Goal: Information Seeking & Learning: Learn about a topic

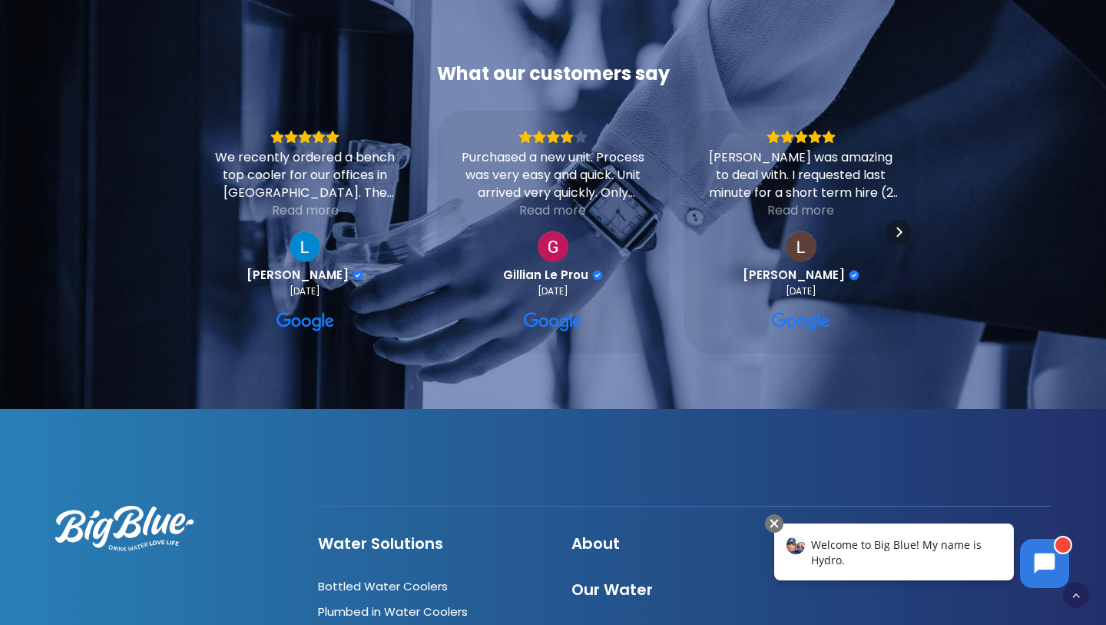
scroll to position [3933, 0]
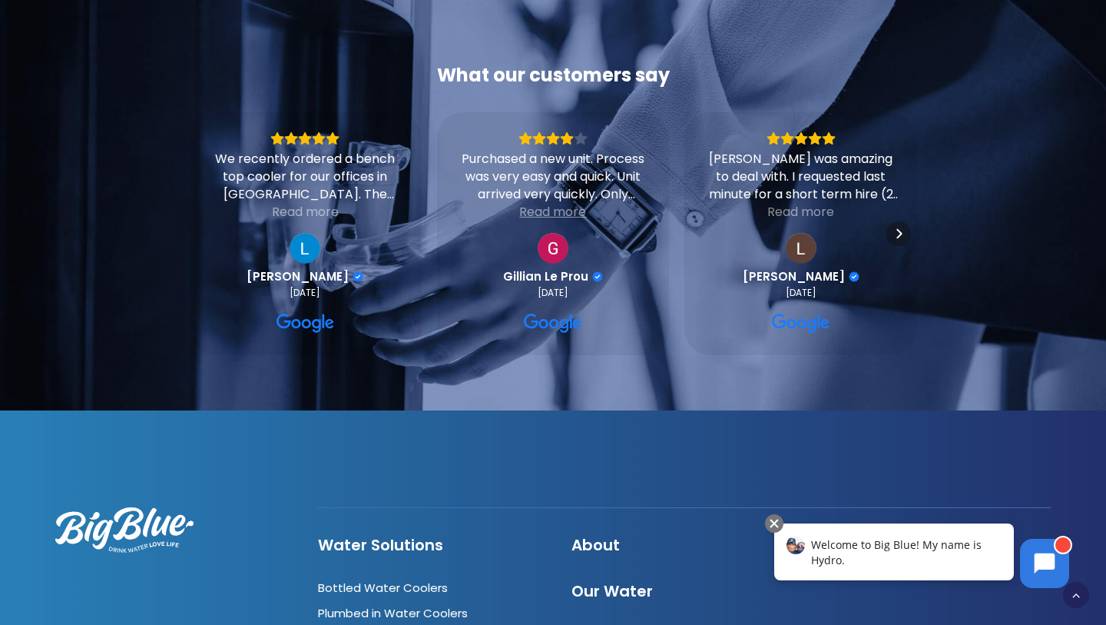
click at [556, 203] on div "Read more" at bounding box center [552, 212] width 67 height 18
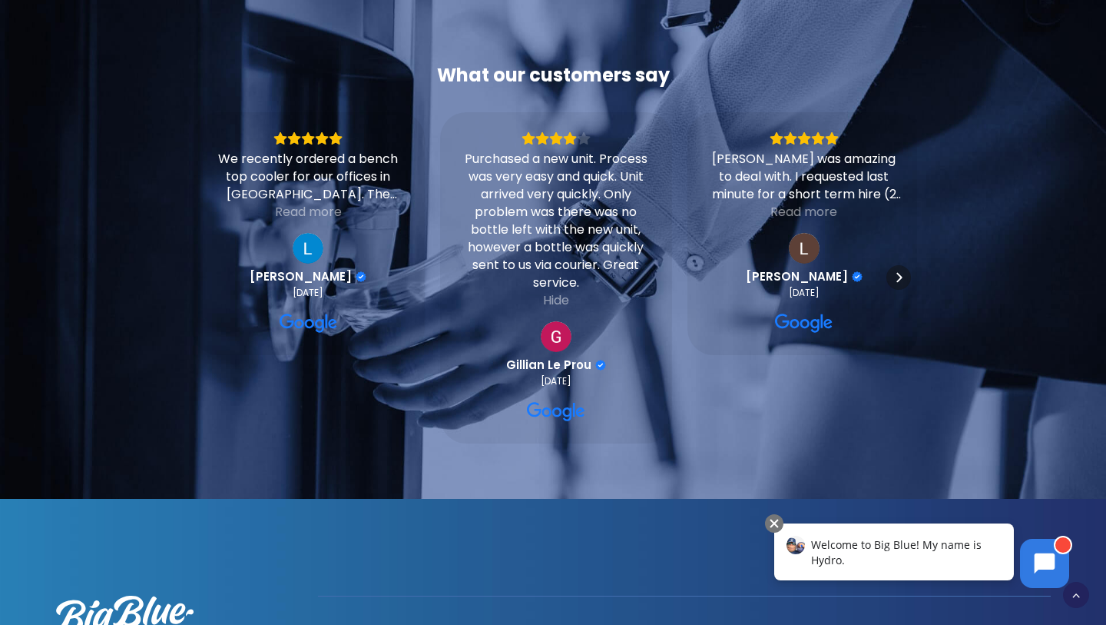
click at [615, 177] on div "Purchased a new unit. Process was very easy and quick. Unit arrived very quickl…" at bounding box center [556, 220] width 194 height 141
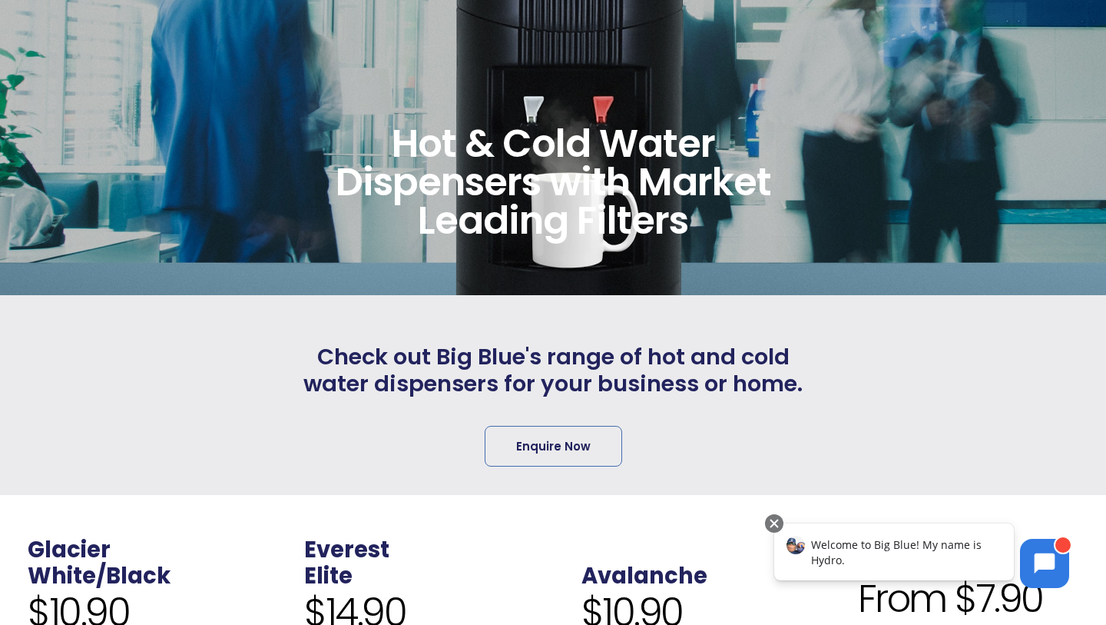
scroll to position [0, 0]
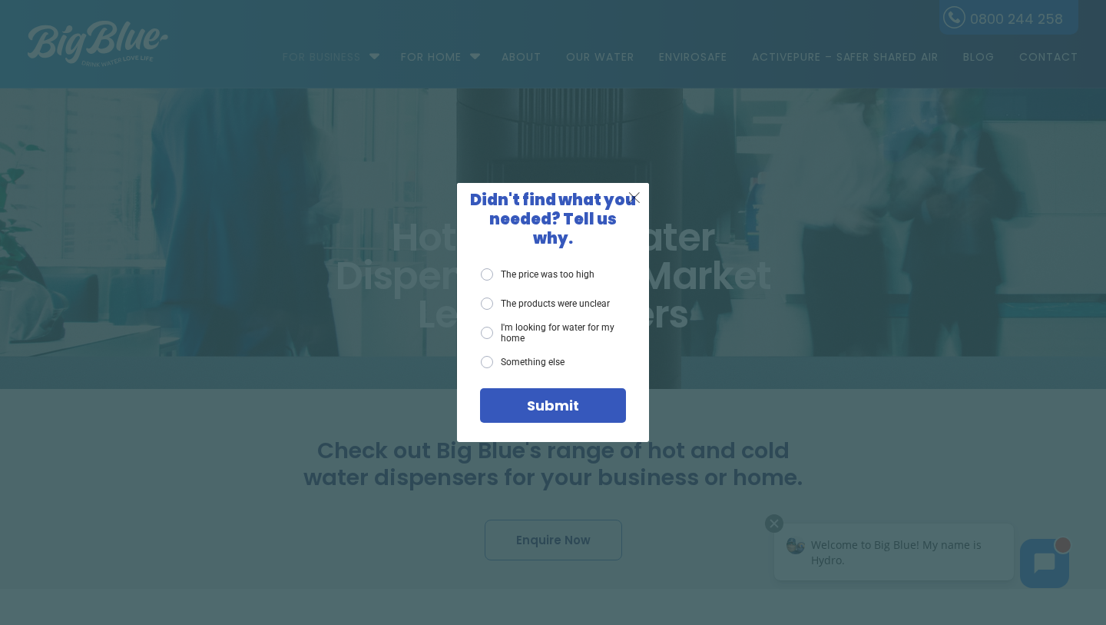
click at [635, 207] on span "X" at bounding box center [635, 196] width 14 height 19
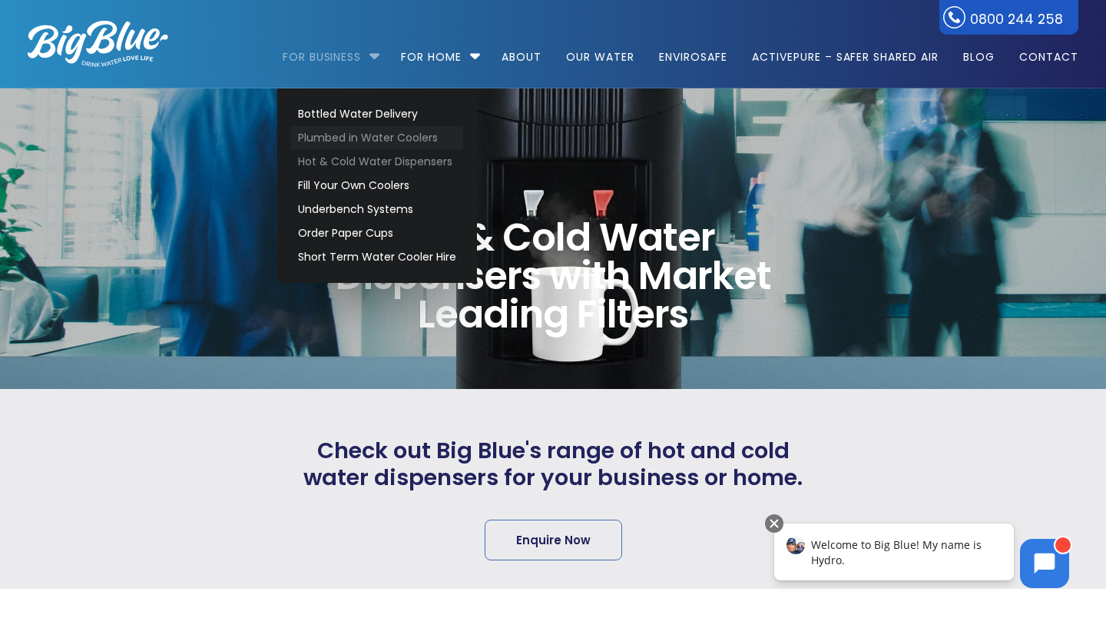
click at [356, 136] on link "Plumbed in Water Coolers" at bounding box center [377, 138] width 172 height 24
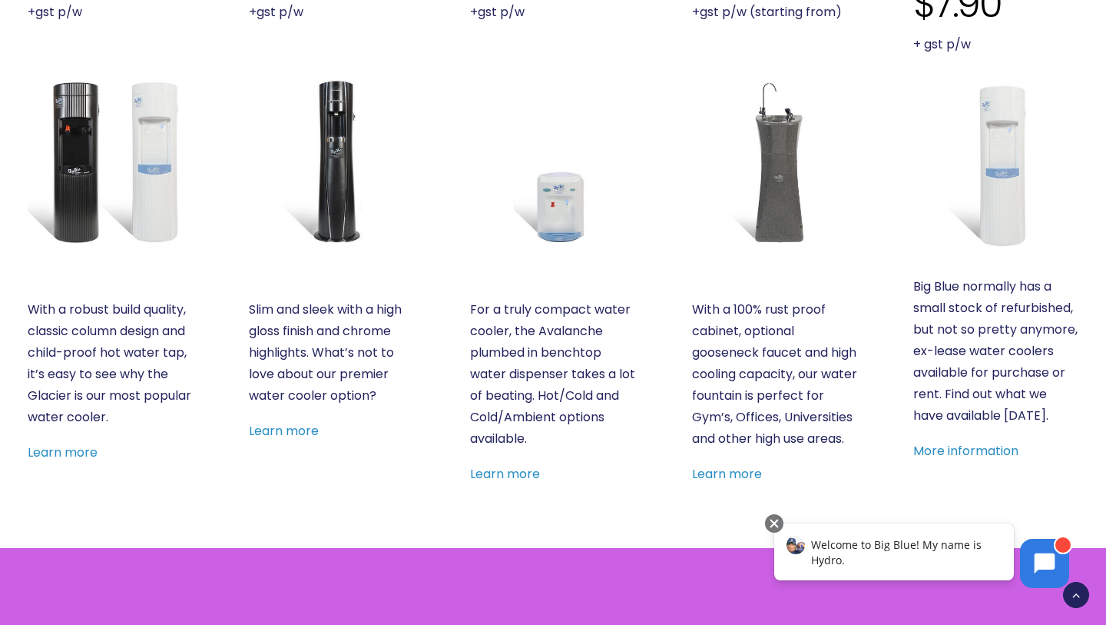
scroll to position [667, 0]
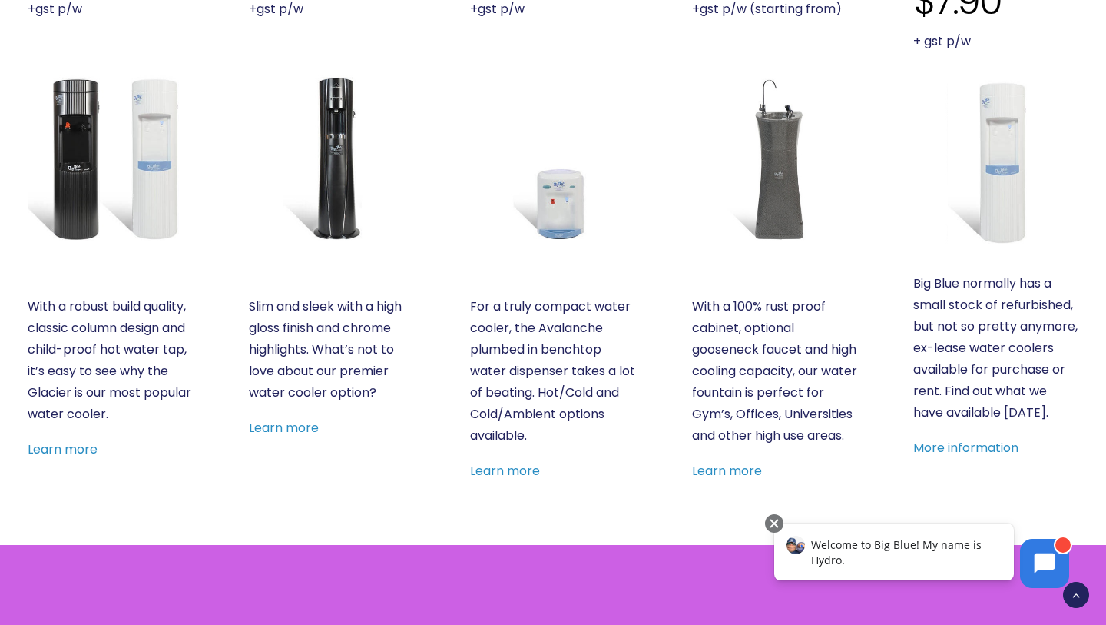
click at [562, 190] on img at bounding box center [552, 157] width 165 height 165
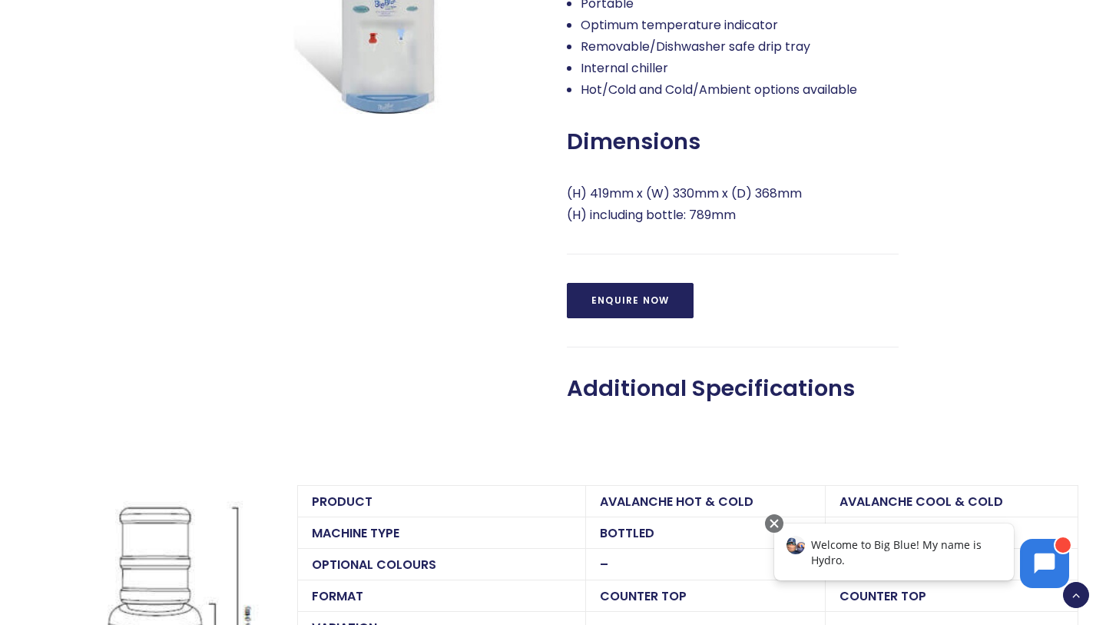
scroll to position [836, 0]
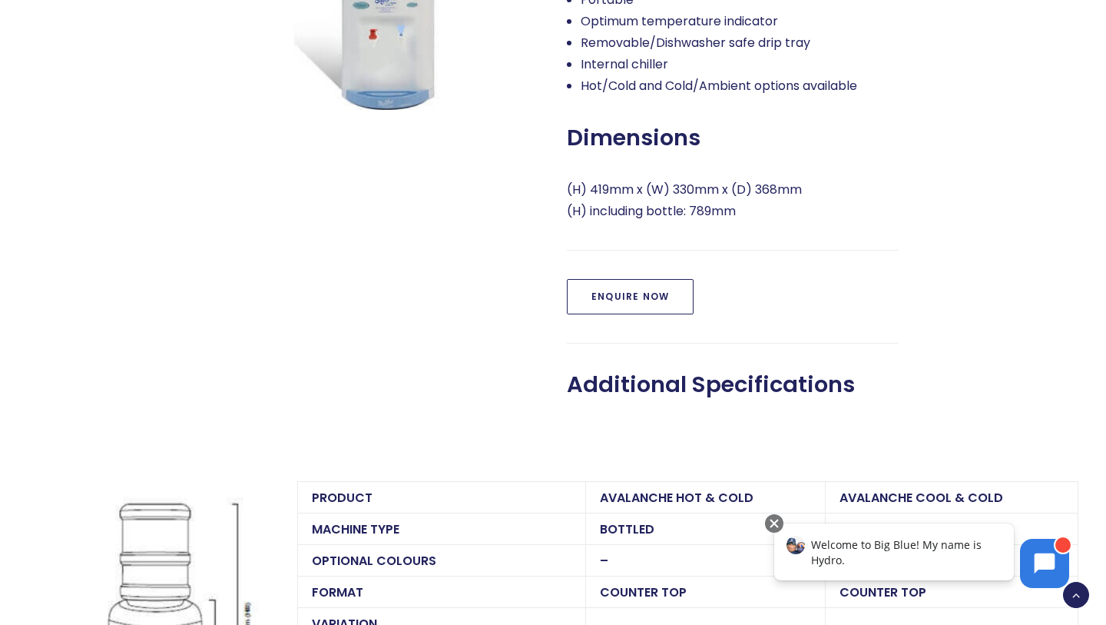
click at [632, 293] on link "Enquire Now" at bounding box center [630, 296] width 127 height 35
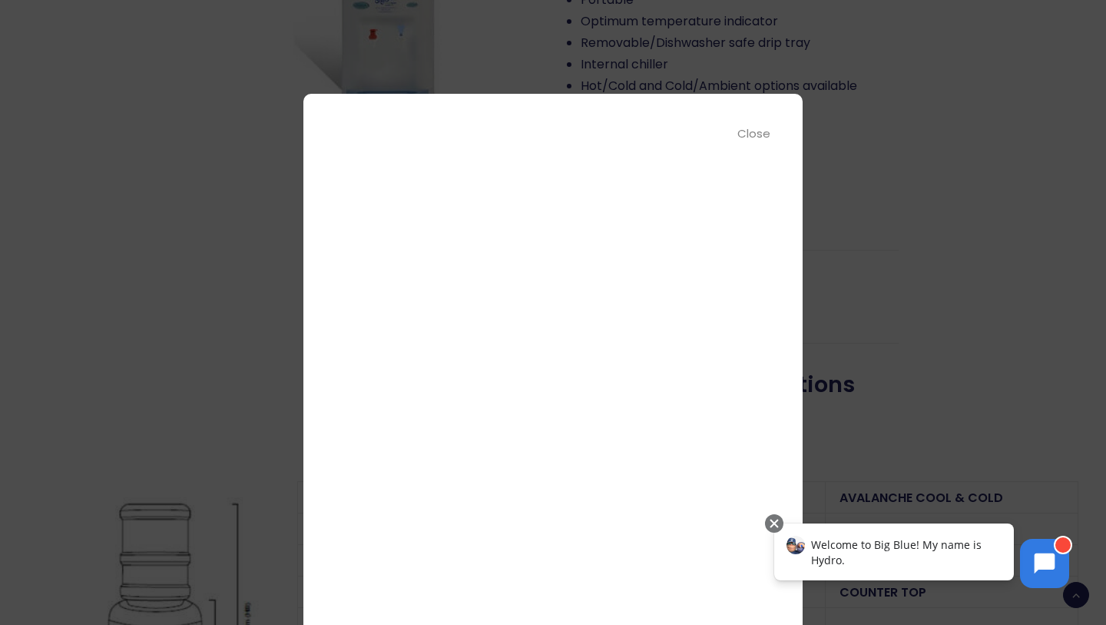
scroll to position [123, 0]
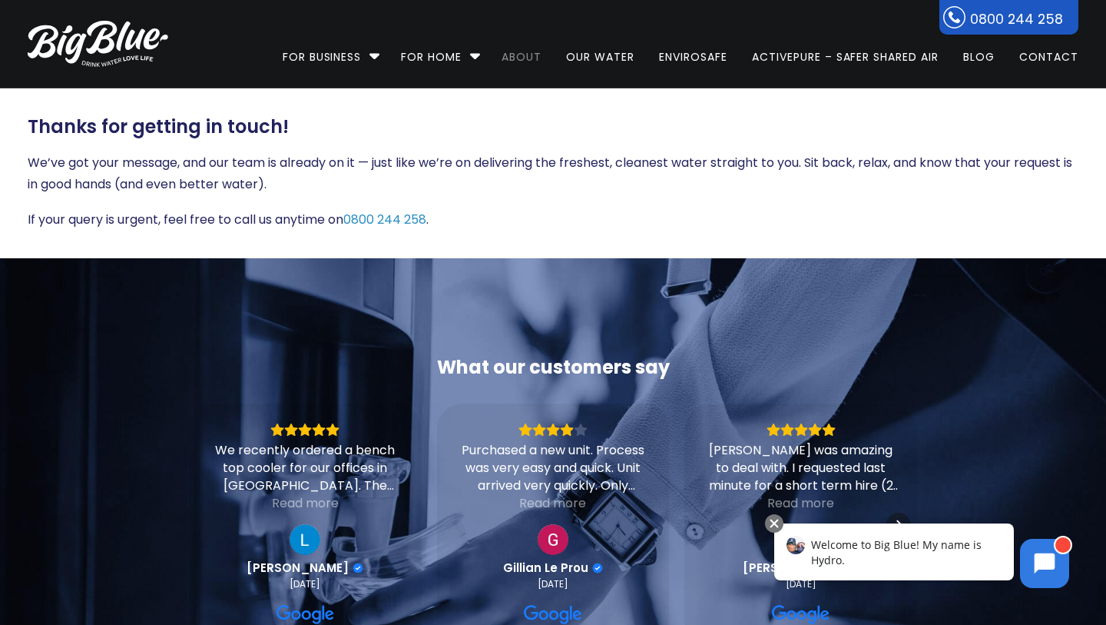
click at [509, 55] on link "About" at bounding box center [521, 49] width 61 height 99
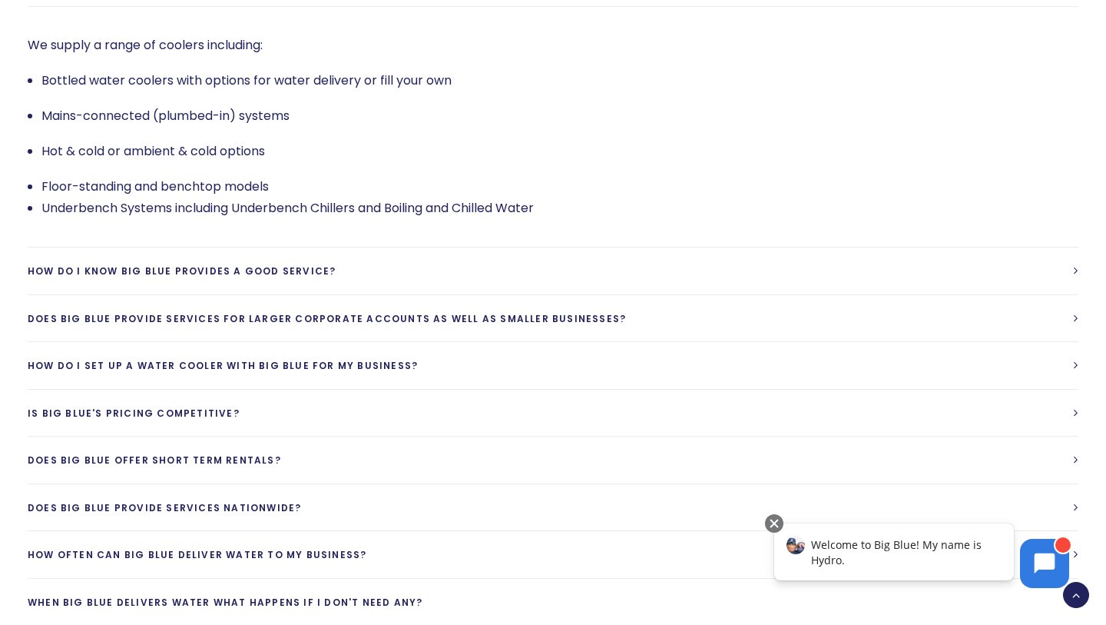
scroll to position [3133, 0]
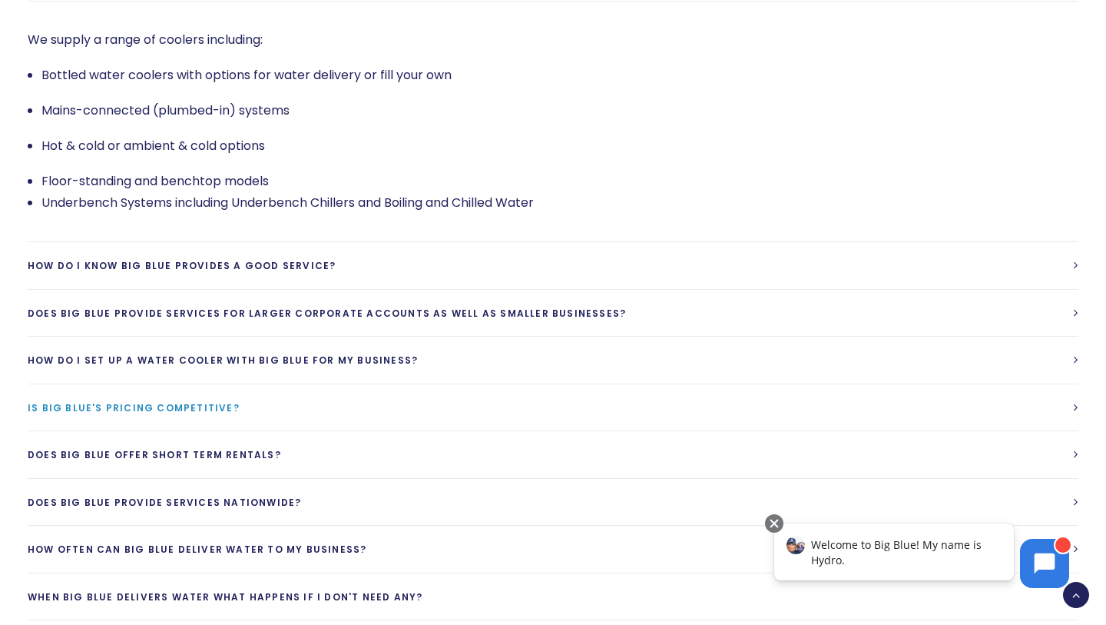
click at [240, 401] on span "Is Big Blue's Pricing competitive?" at bounding box center [134, 407] width 212 height 13
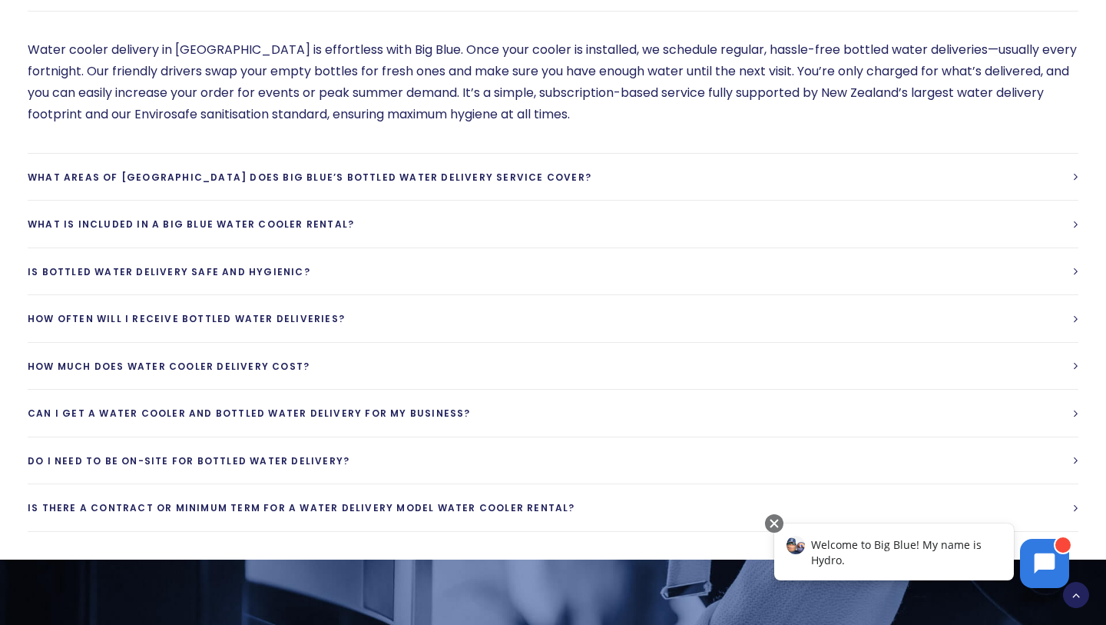
scroll to position [3856, 0]
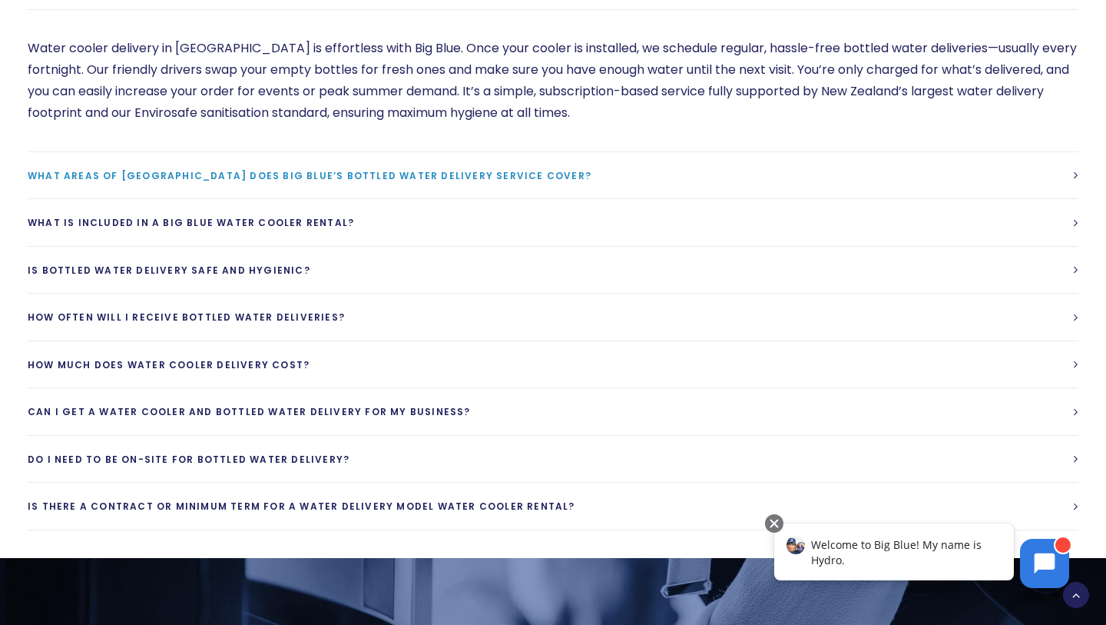
click at [1053, 168] on link "What areas of [GEOGRAPHIC_DATA] does Big Blue’s bottled water delivery service …" at bounding box center [553, 175] width 1051 height 47
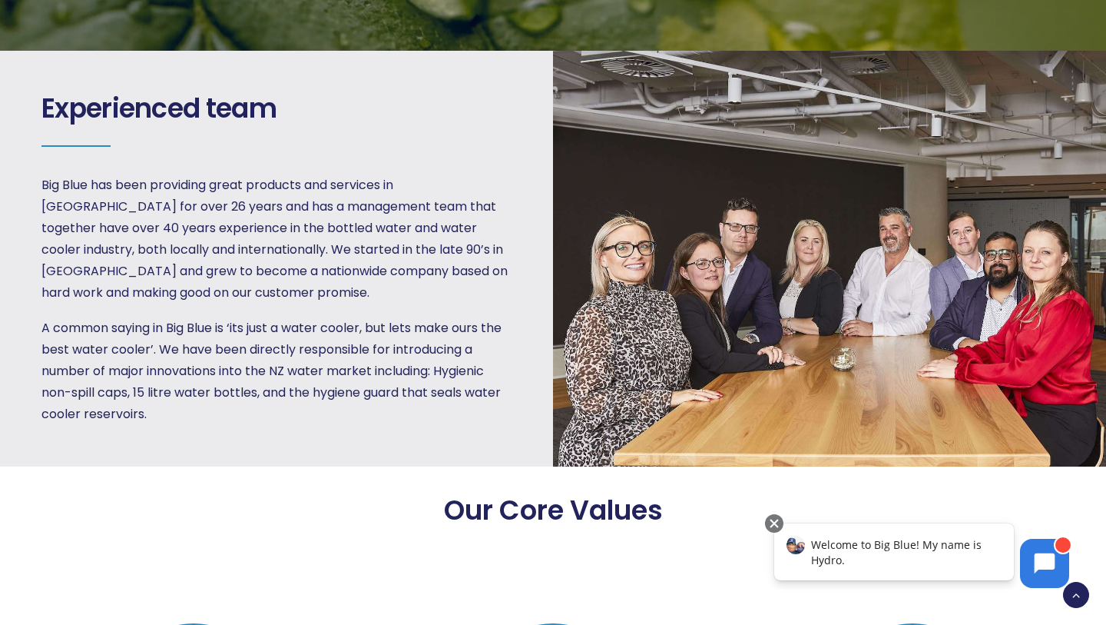
scroll to position [1877, 0]
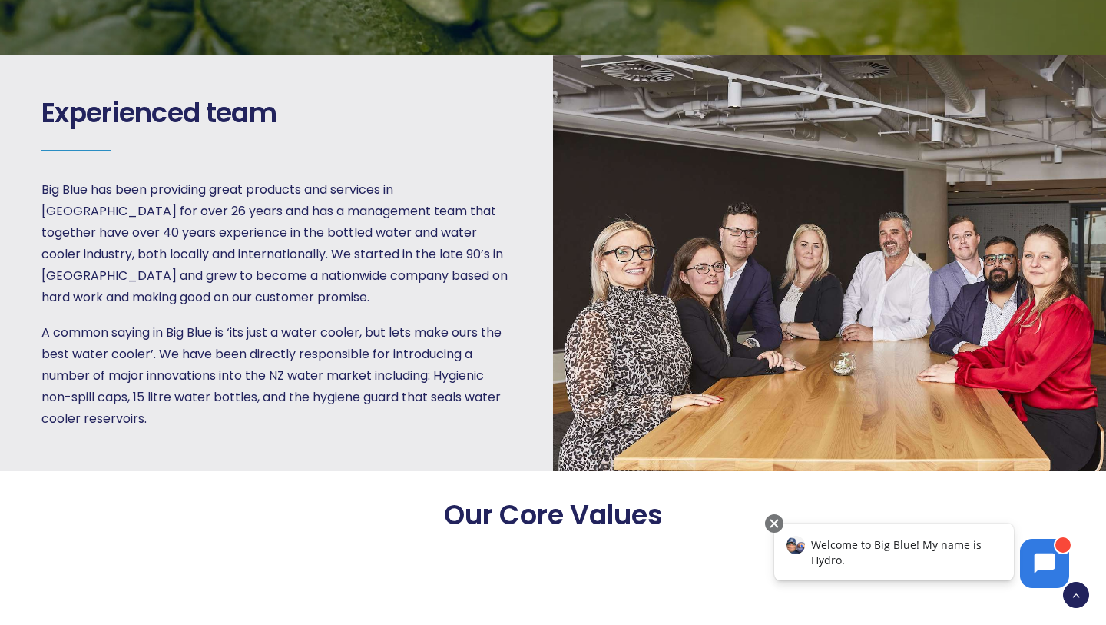
click at [736, 158] on div at bounding box center [829, 263] width 553 height 416
